Goal: Find specific page/section: Find specific page/section

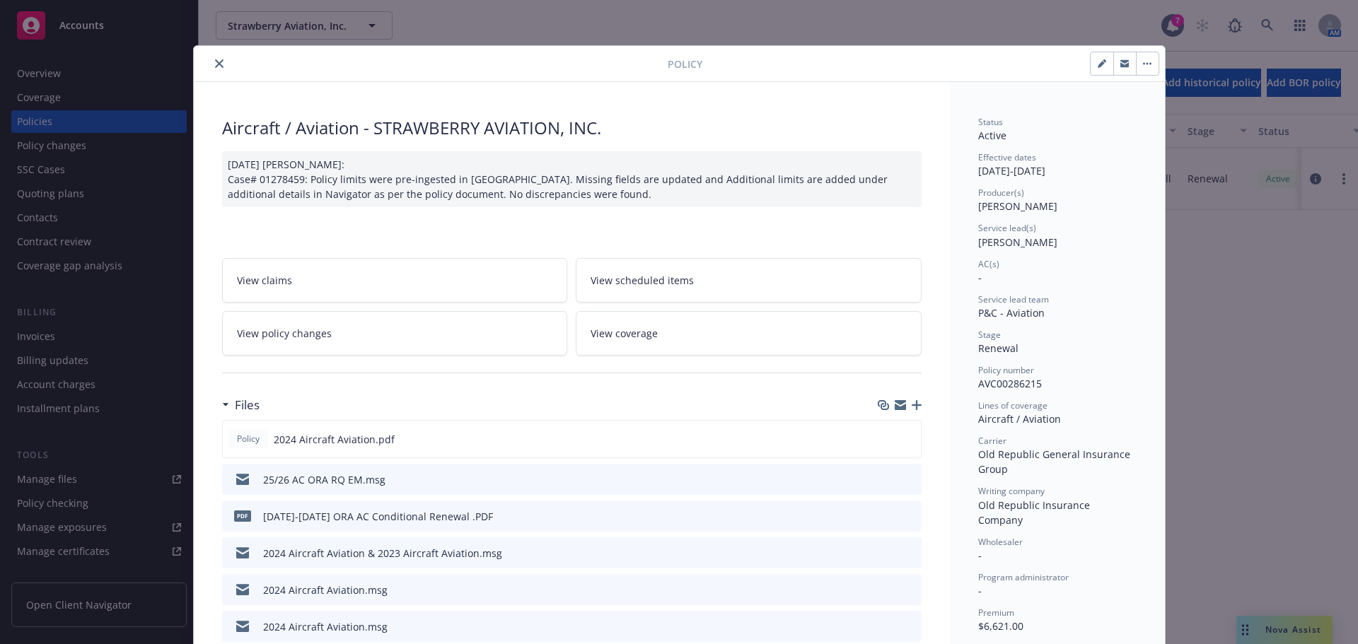
click at [215, 64] on icon "close" at bounding box center [219, 63] width 8 height 8
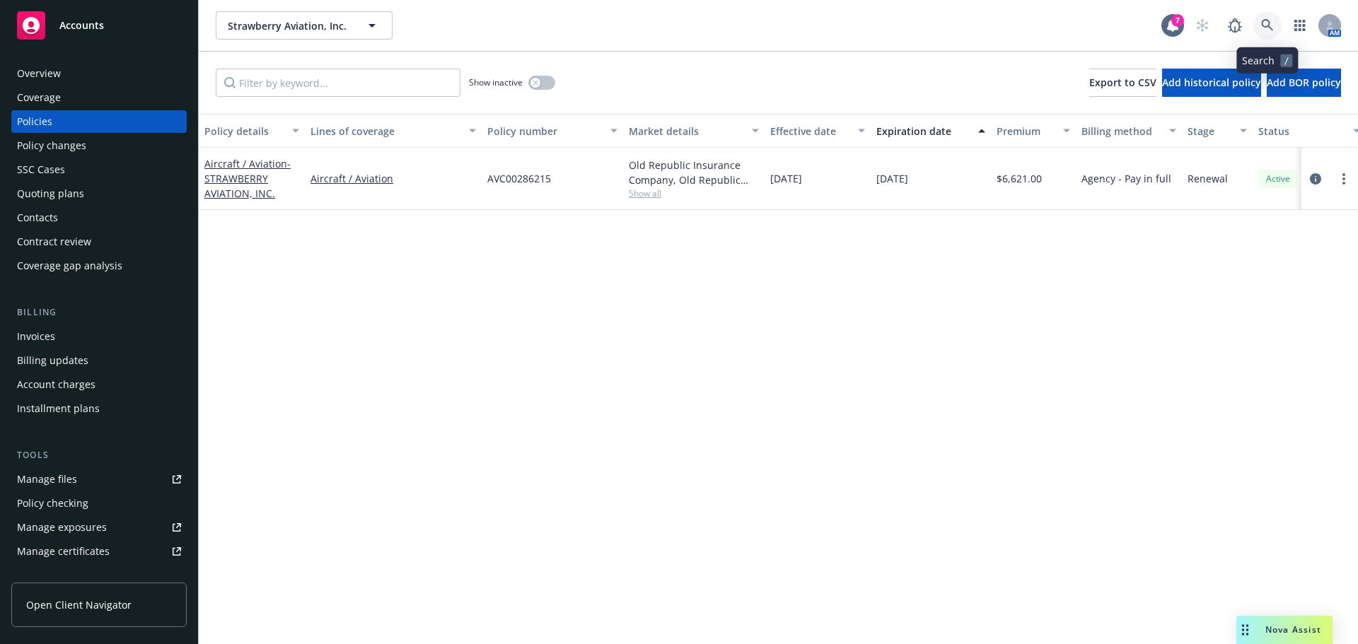
click at [1268, 18] on link at bounding box center [1267, 25] width 28 height 28
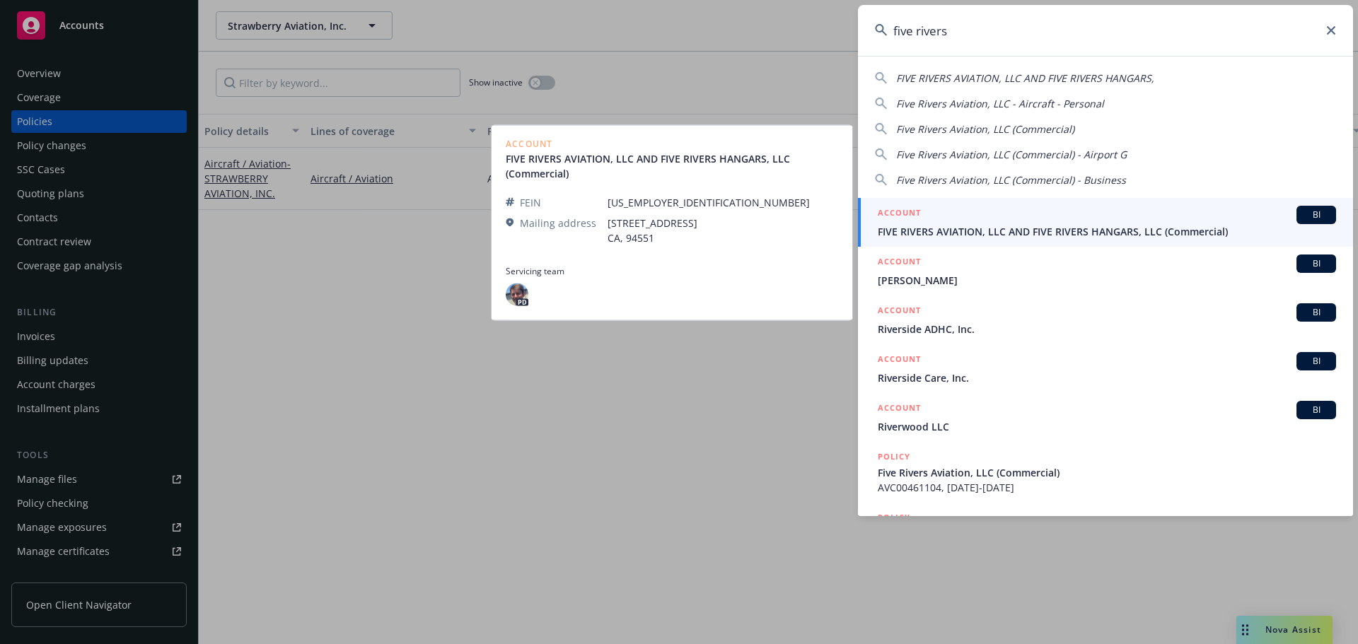
type input "five rivers"
click at [1066, 237] on span "FIVE RIVERS AVIATION, LLC AND FIVE RIVERS HANGARS, LLC (Commercial)" at bounding box center [1107, 231] width 458 height 15
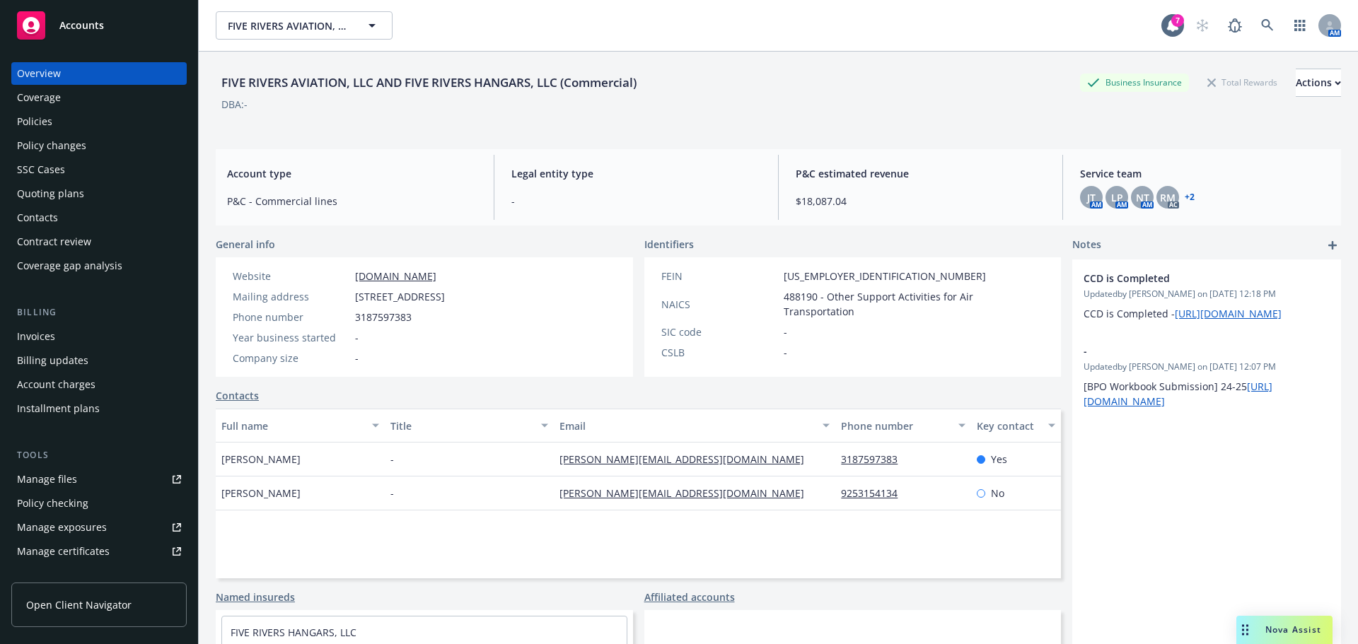
drag, startPoint x: 4, startPoint y: 124, endPoint x: 33, endPoint y: 129, distance: 28.7
click at [6, 124] on div "Overview Coverage Policies Policy changes SSC Cases Quoting plans Contacts Cont…" at bounding box center [99, 344] width 198 height 599
click at [33, 129] on div "Policies" at bounding box center [34, 121] width 35 height 23
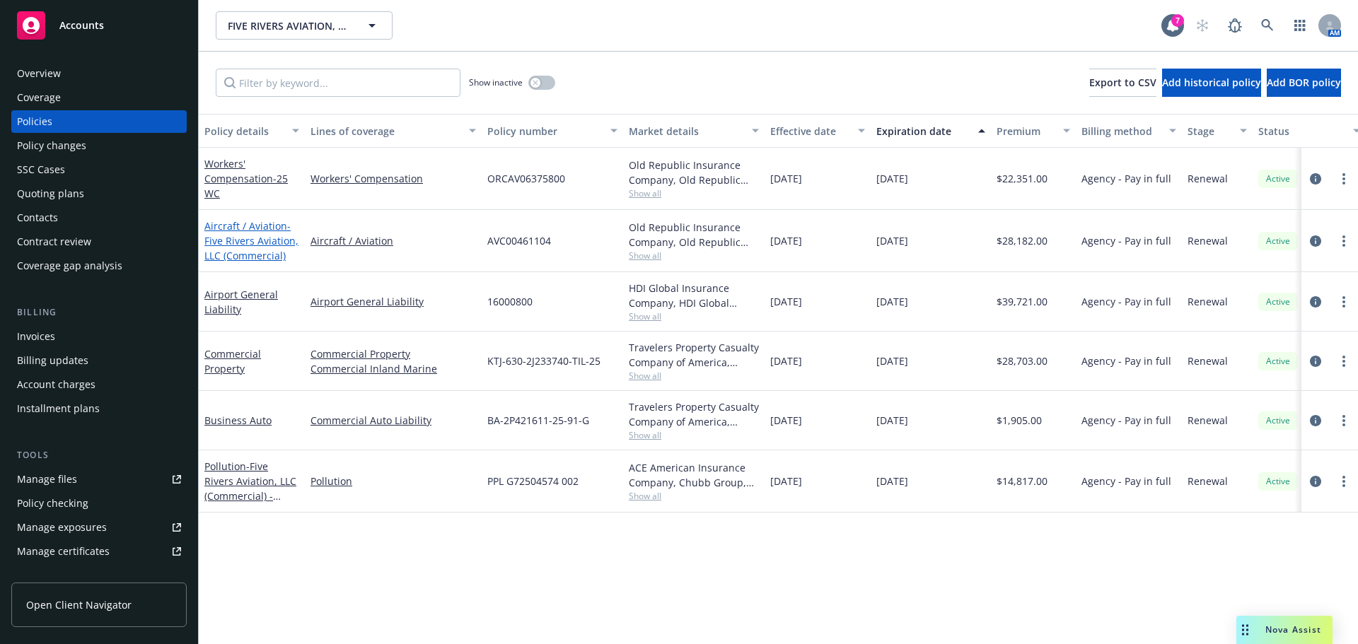
click at [235, 249] on span "- Five Rivers Aviation, LLC (Commercial)" at bounding box center [251, 240] width 94 height 43
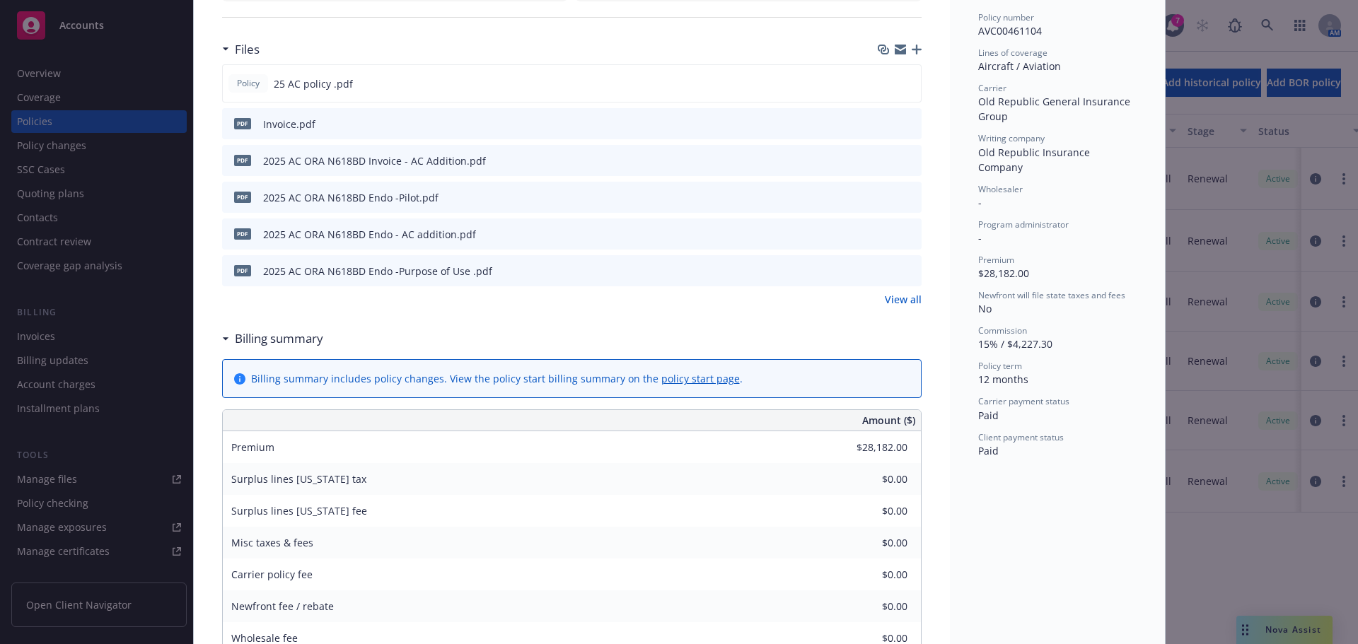
scroll to position [354, 0]
click at [909, 235] on button "preview file" at bounding box center [908, 232] width 16 height 13
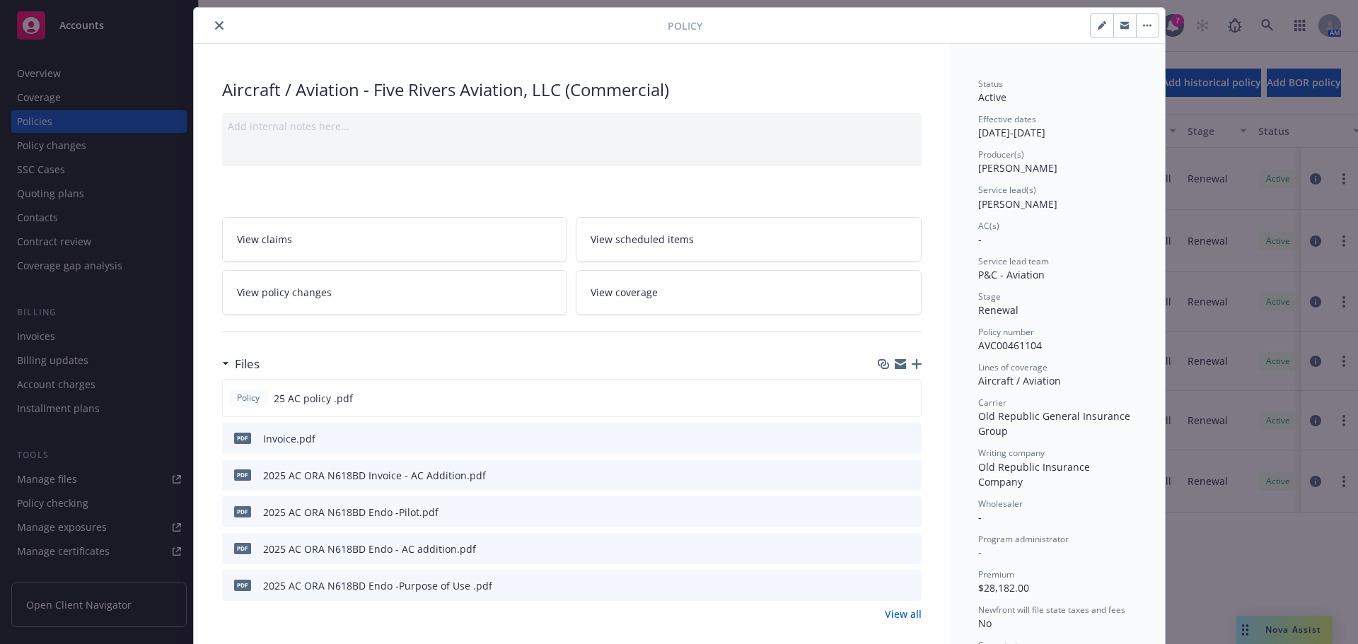
scroll to position [0, 0]
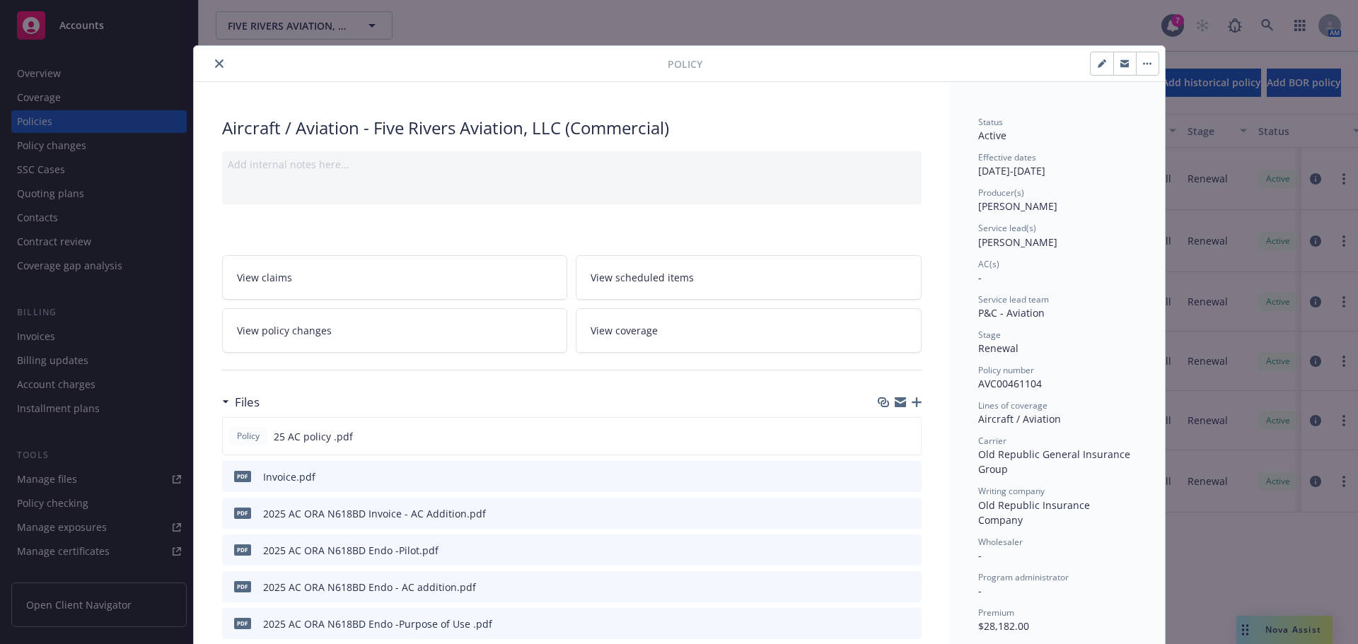
click at [217, 71] on div at bounding box center [433, 63] width 468 height 17
click at [213, 53] on div "Policy" at bounding box center [679, 64] width 971 height 36
click at [215, 59] on icon "close" at bounding box center [219, 63] width 8 height 8
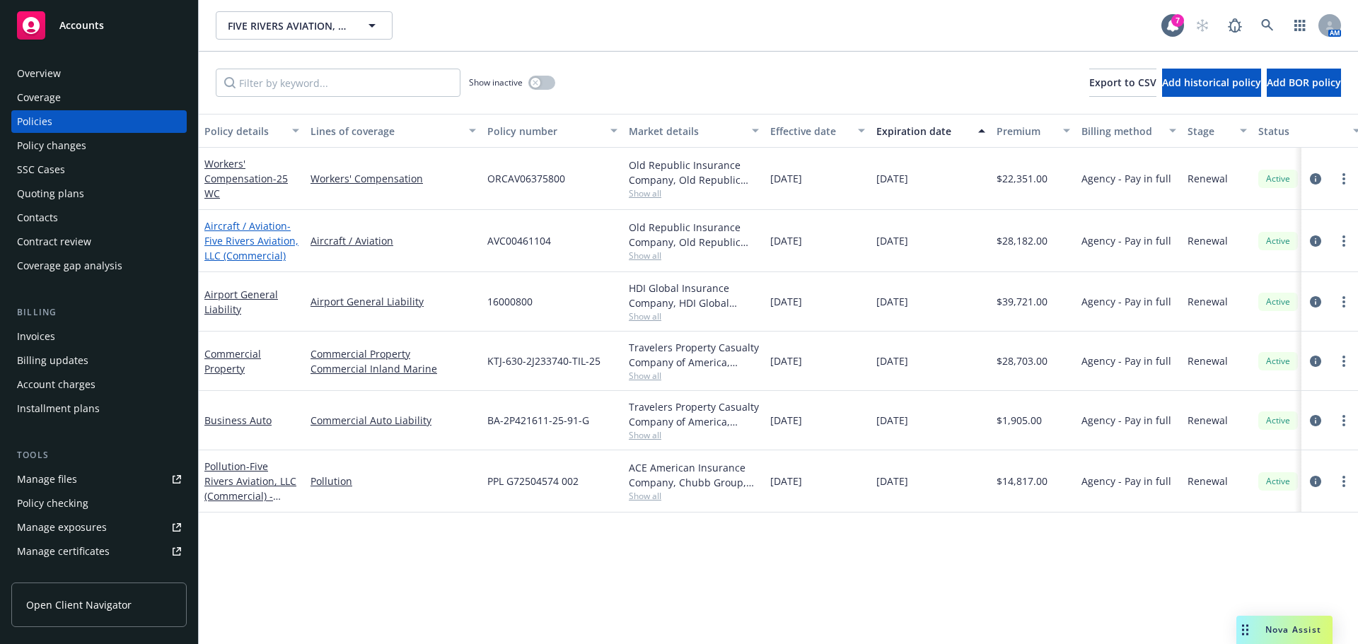
click at [228, 255] on span "- Five Rivers Aviation, LLC (Commercial)" at bounding box center [251, 240] width 94 height 43
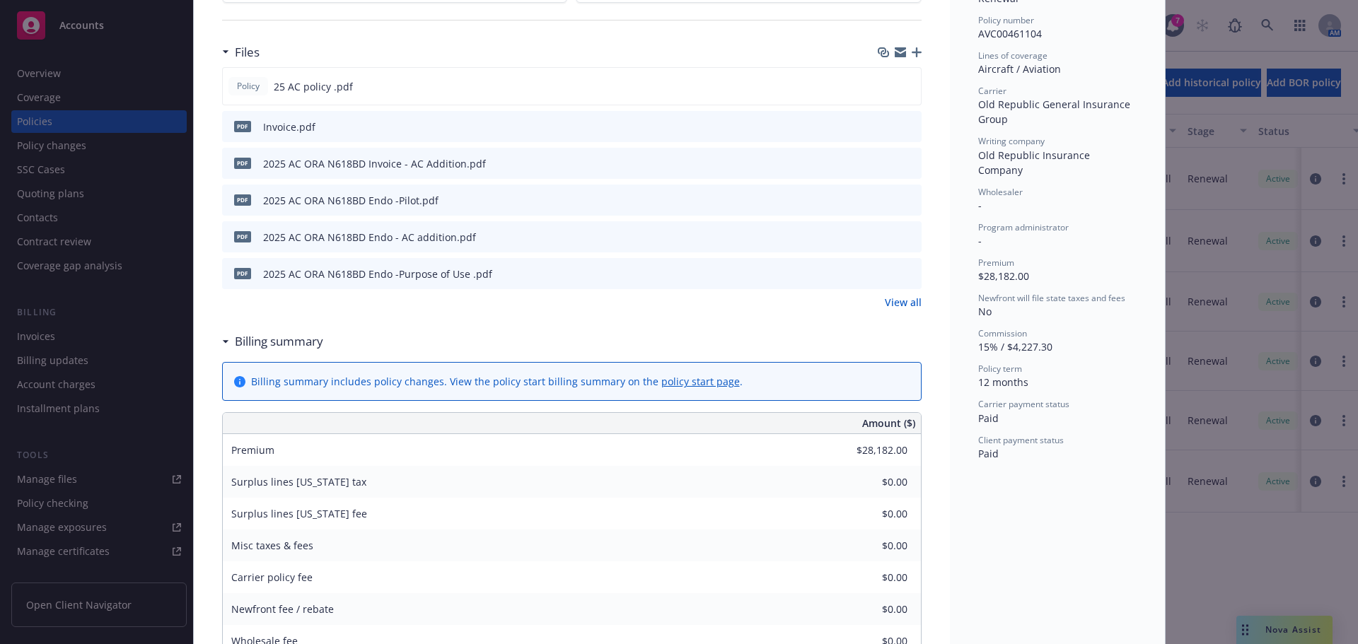
scroll to position [396, 0]
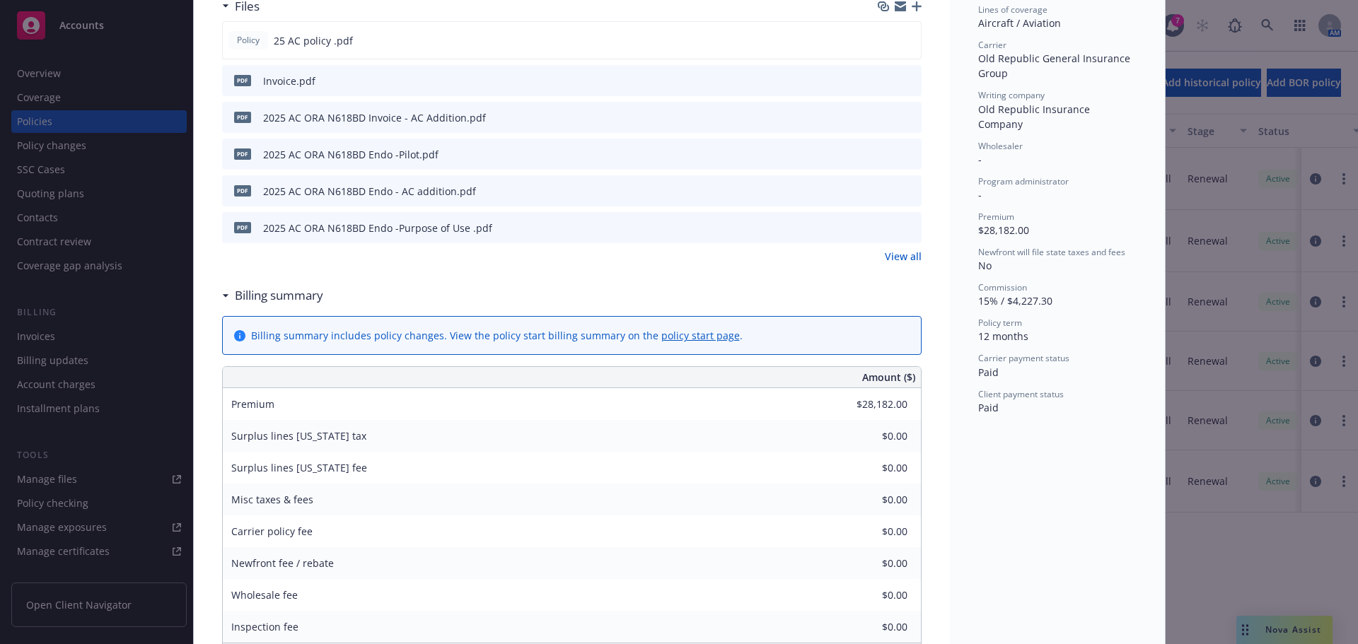
click at [891, 262] on link "View all" at bounding box center [903, 256] width 37 height 15
